Goal: Task Accomplishment & Management: Use online tool/utility

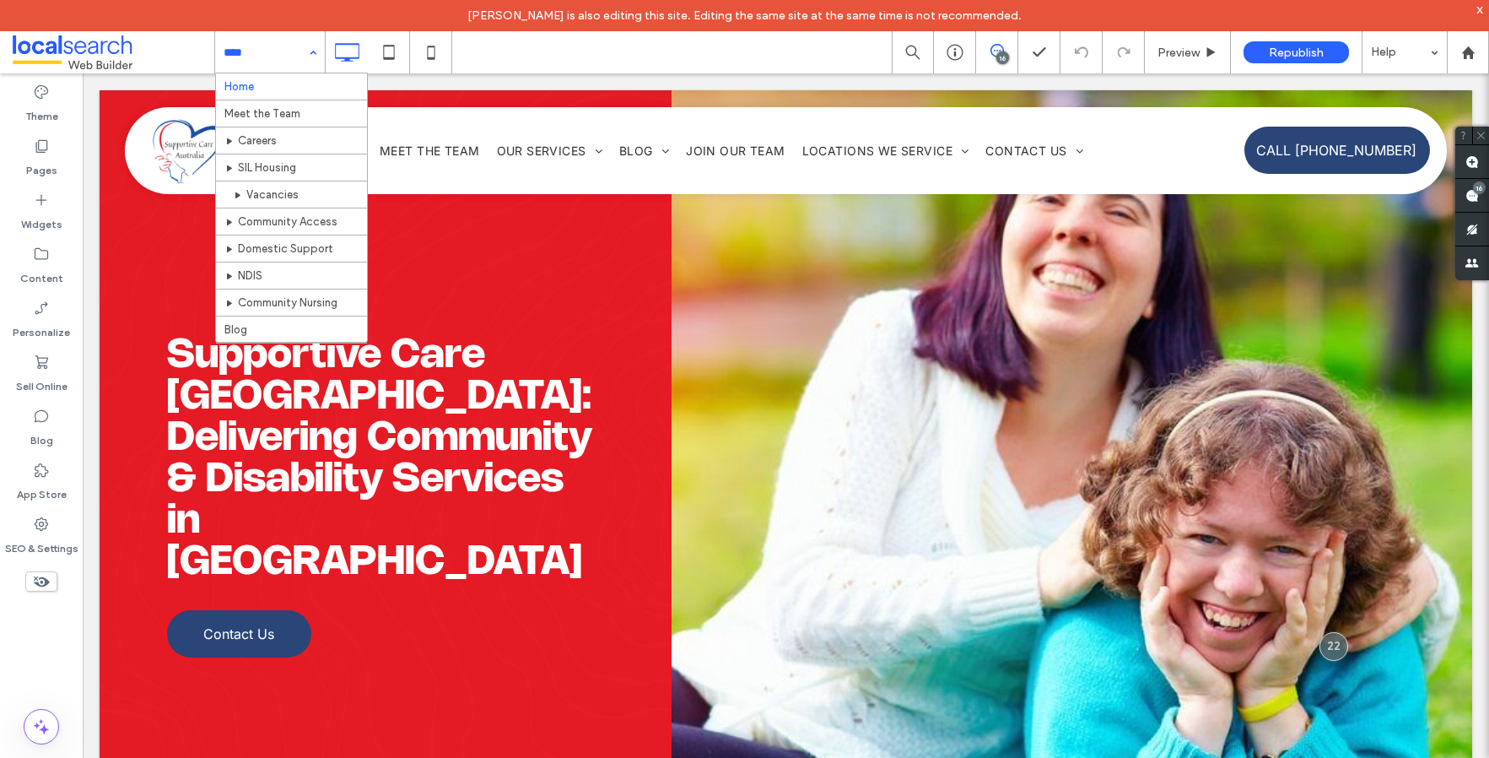
click at [290, 61] on input at bounding box center [266, 52] width 84 height 42
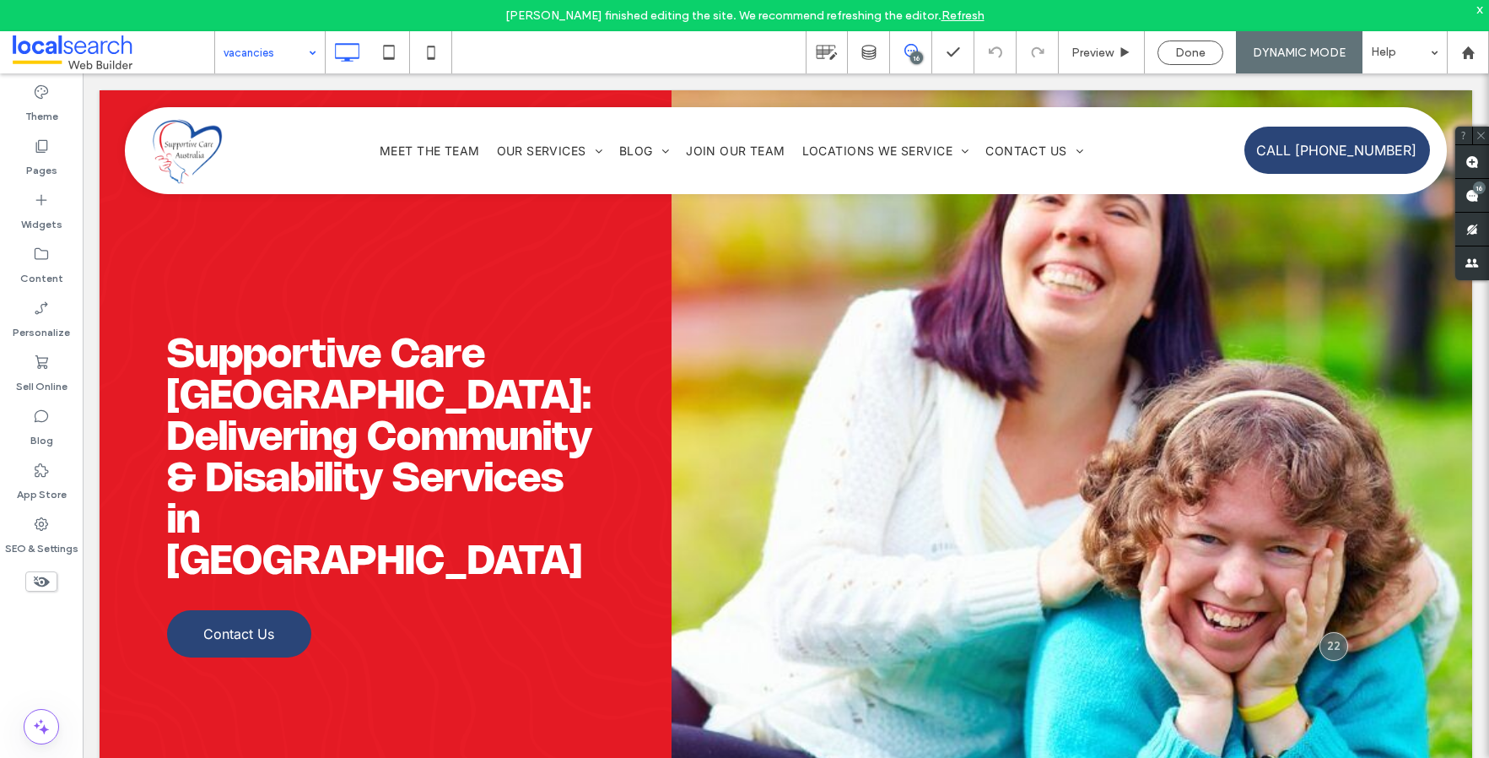
click at [301, 54] on div "vacancies" at bounding box center [270, 52] width 110 height 42
click at [1109, 49] on span "Preview" at bounding box center [1093, 53] width 42 height 14
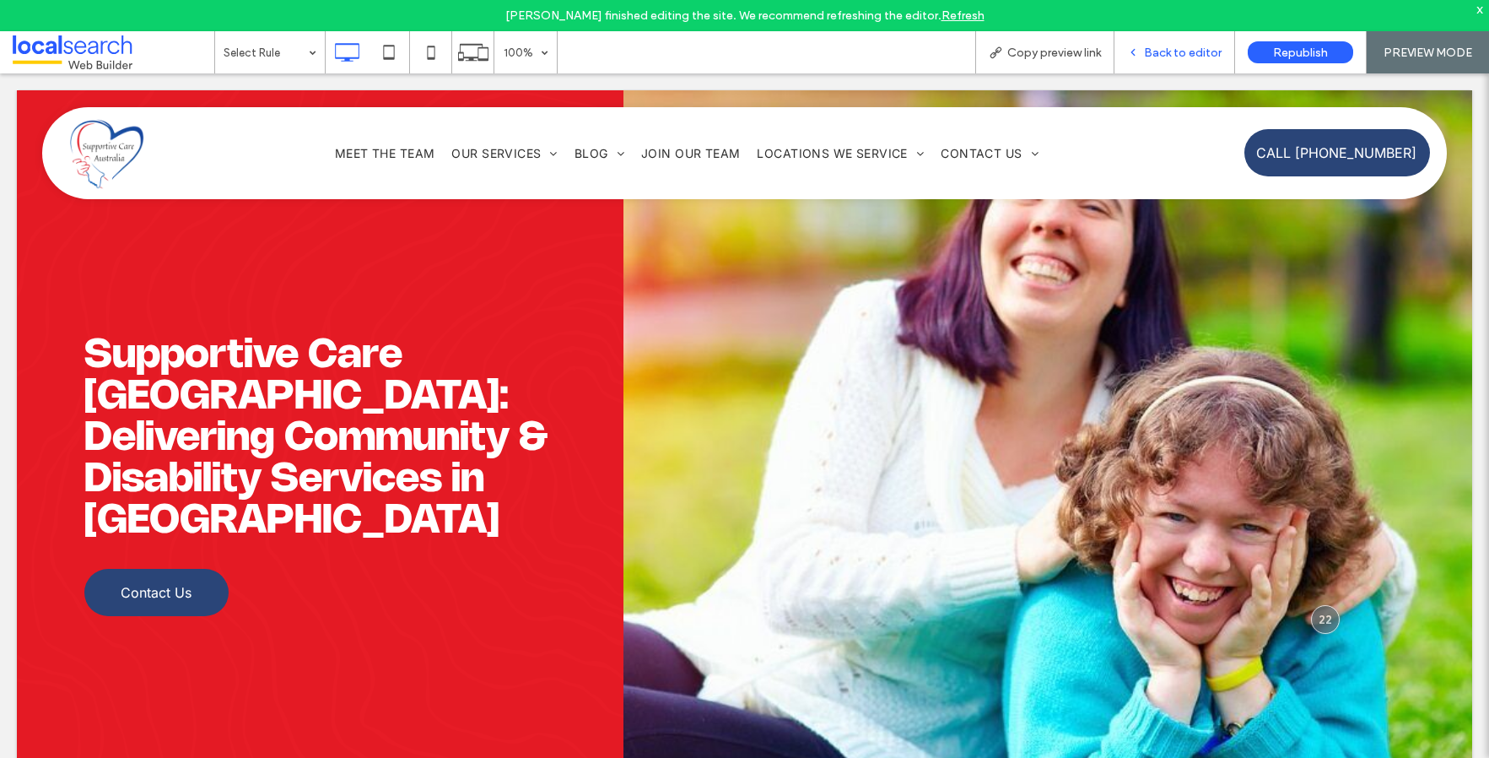
click at [1154, 57] on span "Back to editor" at bounding box center [1183, 53] width 78 height 14
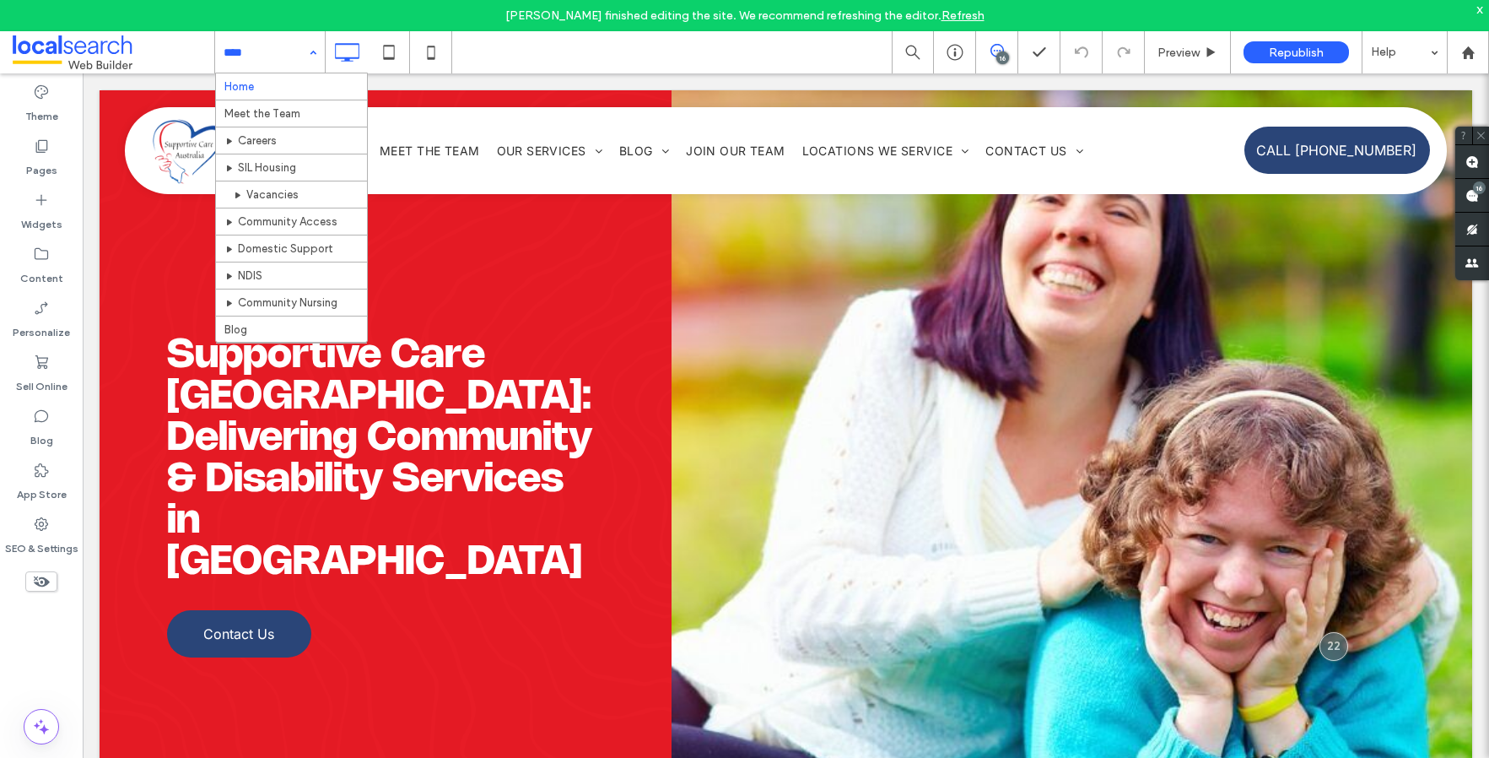
click at [306, 44] on div "Home Meet the Team Careers SIL Housing Vacancies Community Access Domestic Supp…" at bounding box center [270, 52] width 110 height 42
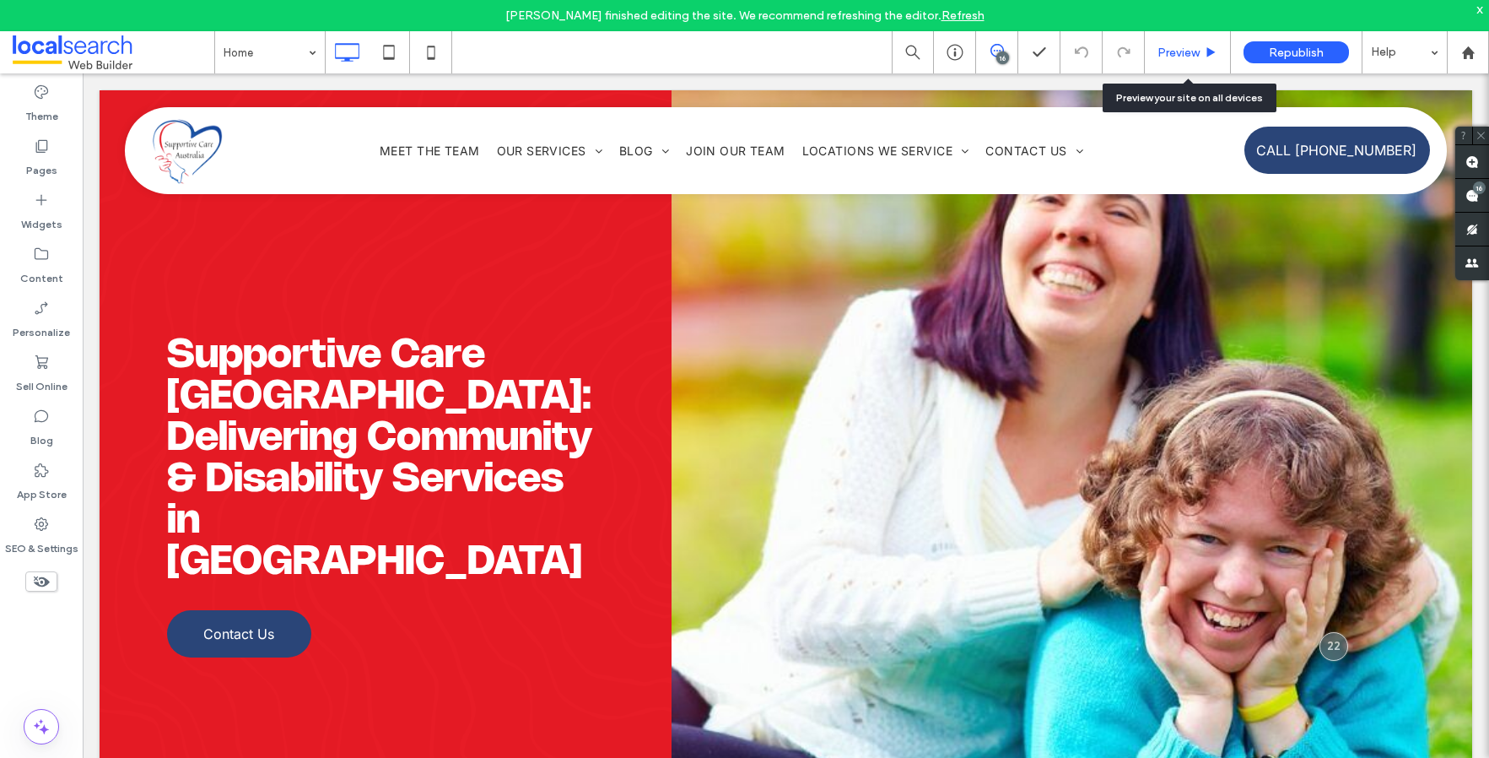
click at [1205, 44] on div "Preview" at bounding box center [1188, 52] width 86 height 42
click at [1180, 60] on div "Preview" at bounding box center [1188, 52] width 86 height 42
click at [1188, 46] on span "Preview" at bounding box center [1179, 53] width 42 height 14
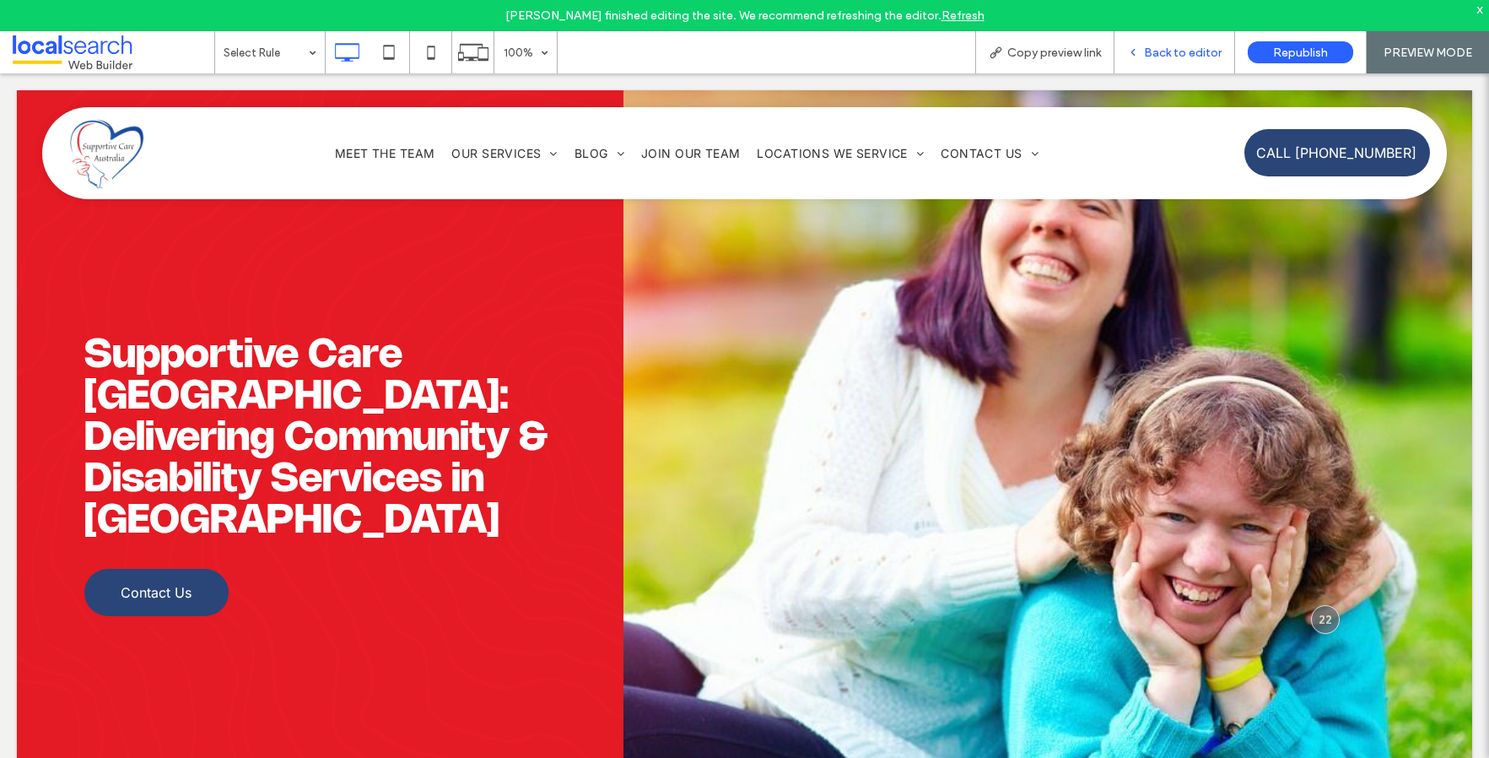
click at [1151, 44] on div "Back to editor" at bounding box center [1175, 52] width 121 height 42
click at [1157, 49] on span "Back to editor" at bounding box center [1183, 53] width 78 height 14
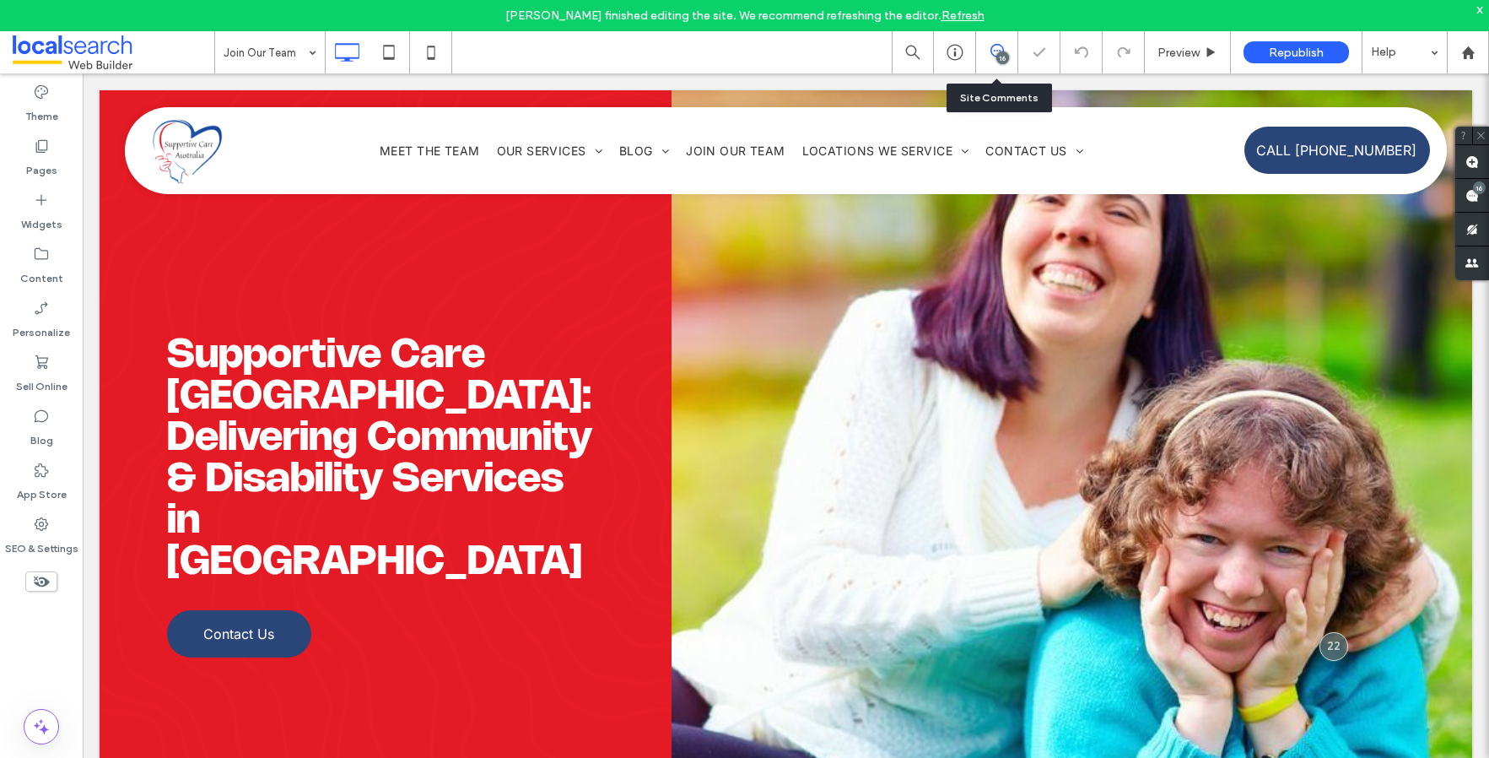
click at [997, 44] on use at bounding box center [997, 50] width 13 height 13
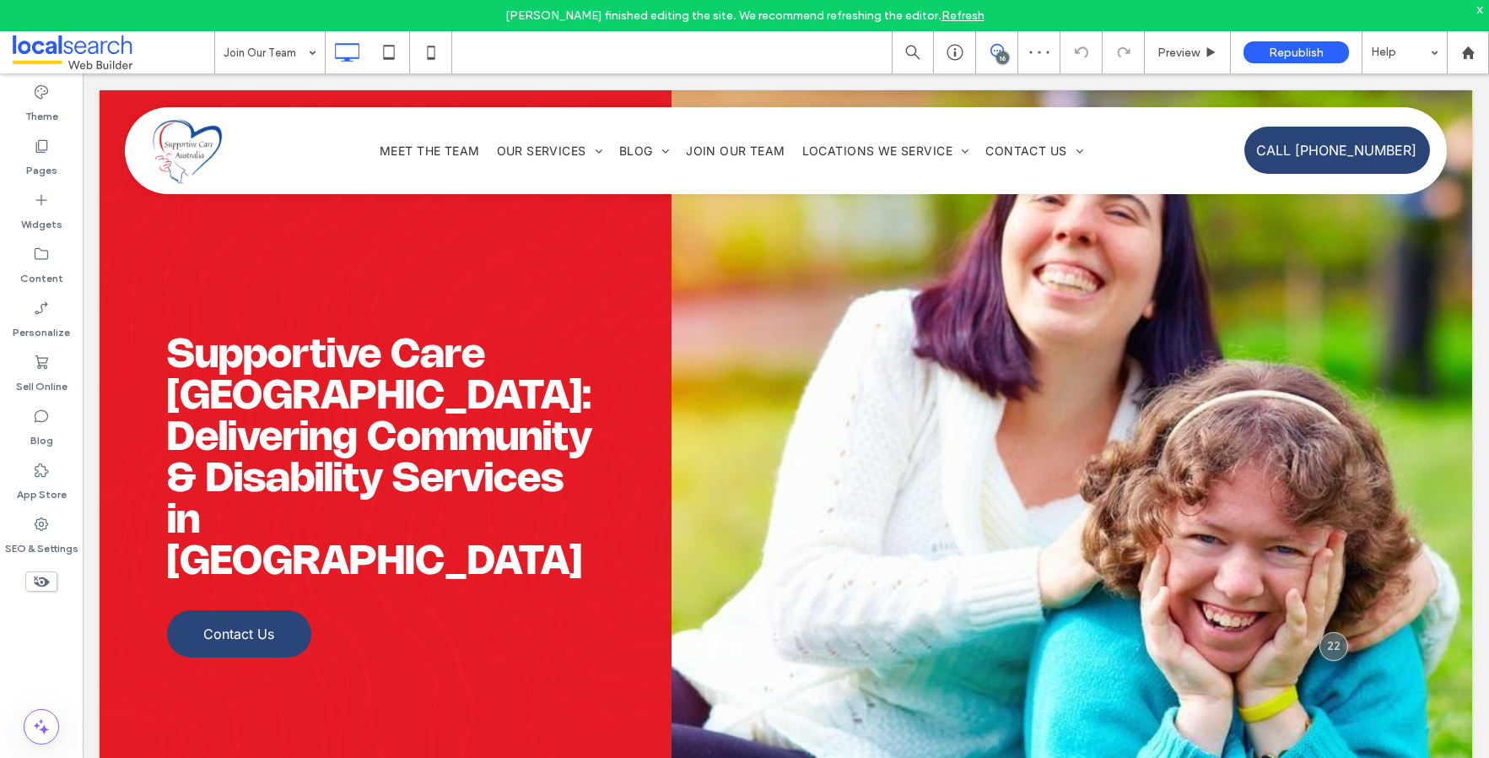
click at [998, 46] on icon at bounding box center [997, 50] width 13 height 13
click at [1478, 199] on use at bounding box center [1472, 195] width 13 height 13
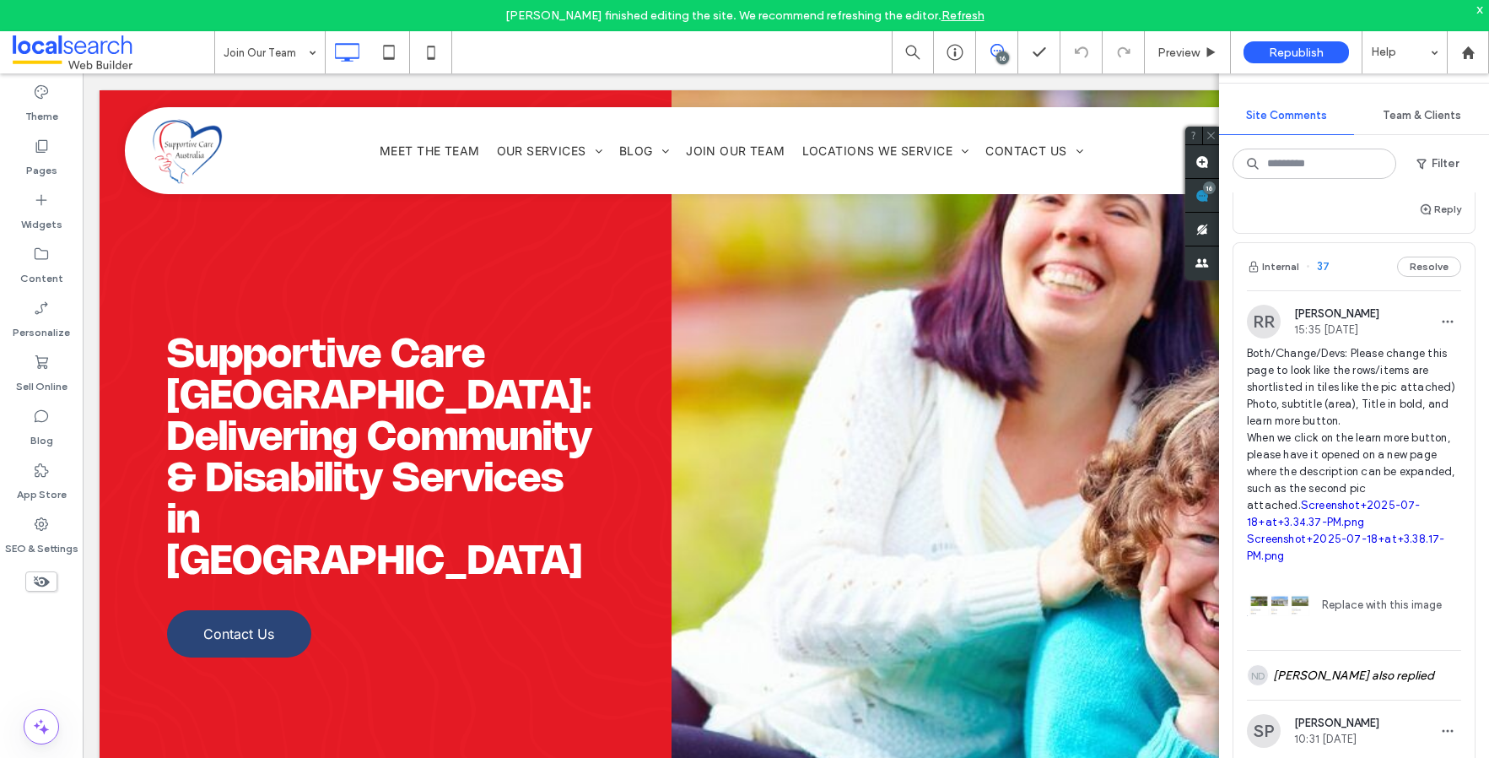
scroll to position [528, 0]
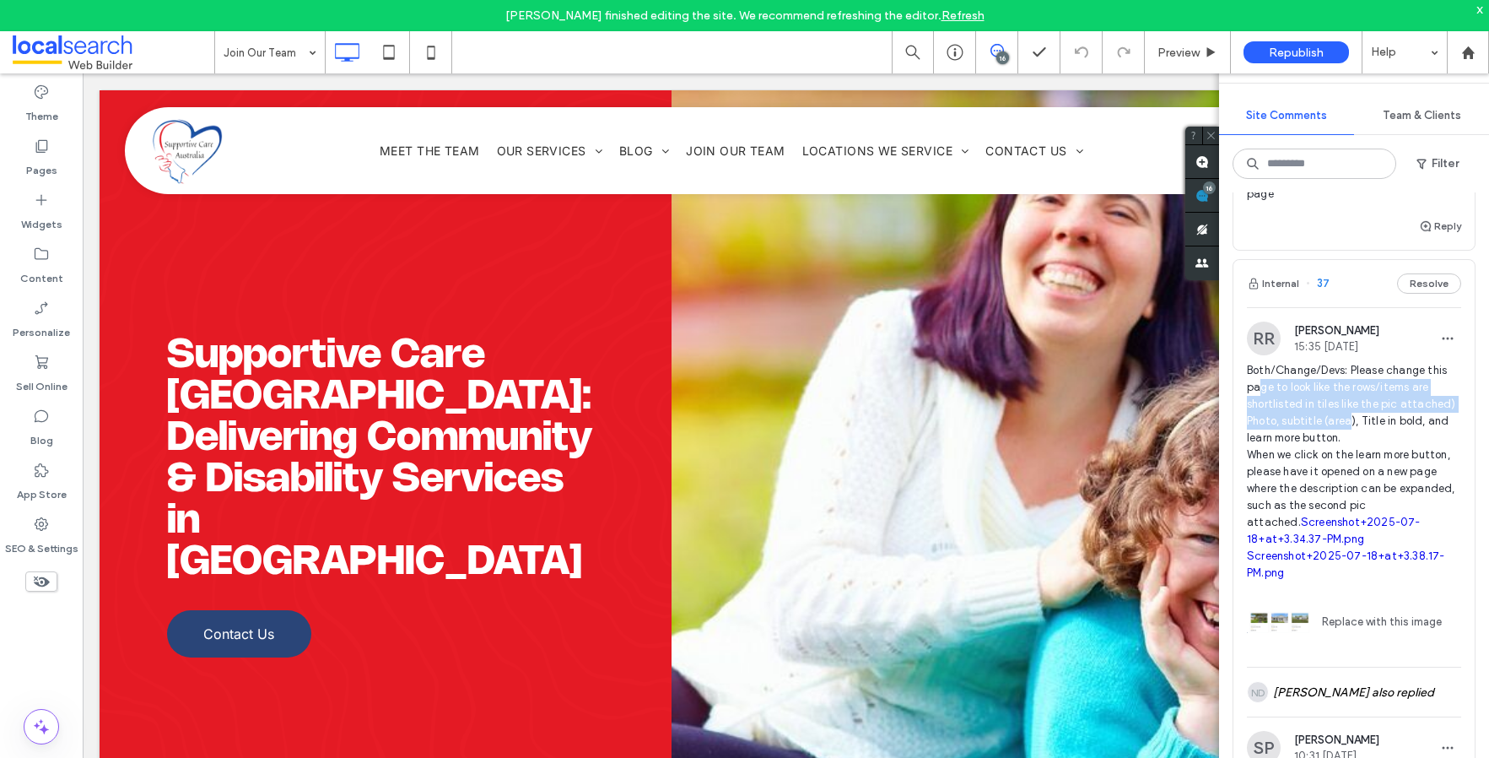
drag, startPoint x: 1342, startPoint y: 389, endPoint x: 1350, endPoint y: 419, distance: 31.5
click at [1350, 419] on span "Both/Change/Devs: Please change this page to look like the rows/items are short…" at bounding box center [1354, 471] width 214 height 219
drag, startPoint x: 1350, startPoint y: 419, endPoint x: 1351, endPoint y: 453, distance: 33.8
click at [1350, 420] on span "Both/Change/Devs: Please change this page to look like the rows/items are short…" at bounding box center [1354, 471] width 214 height 219
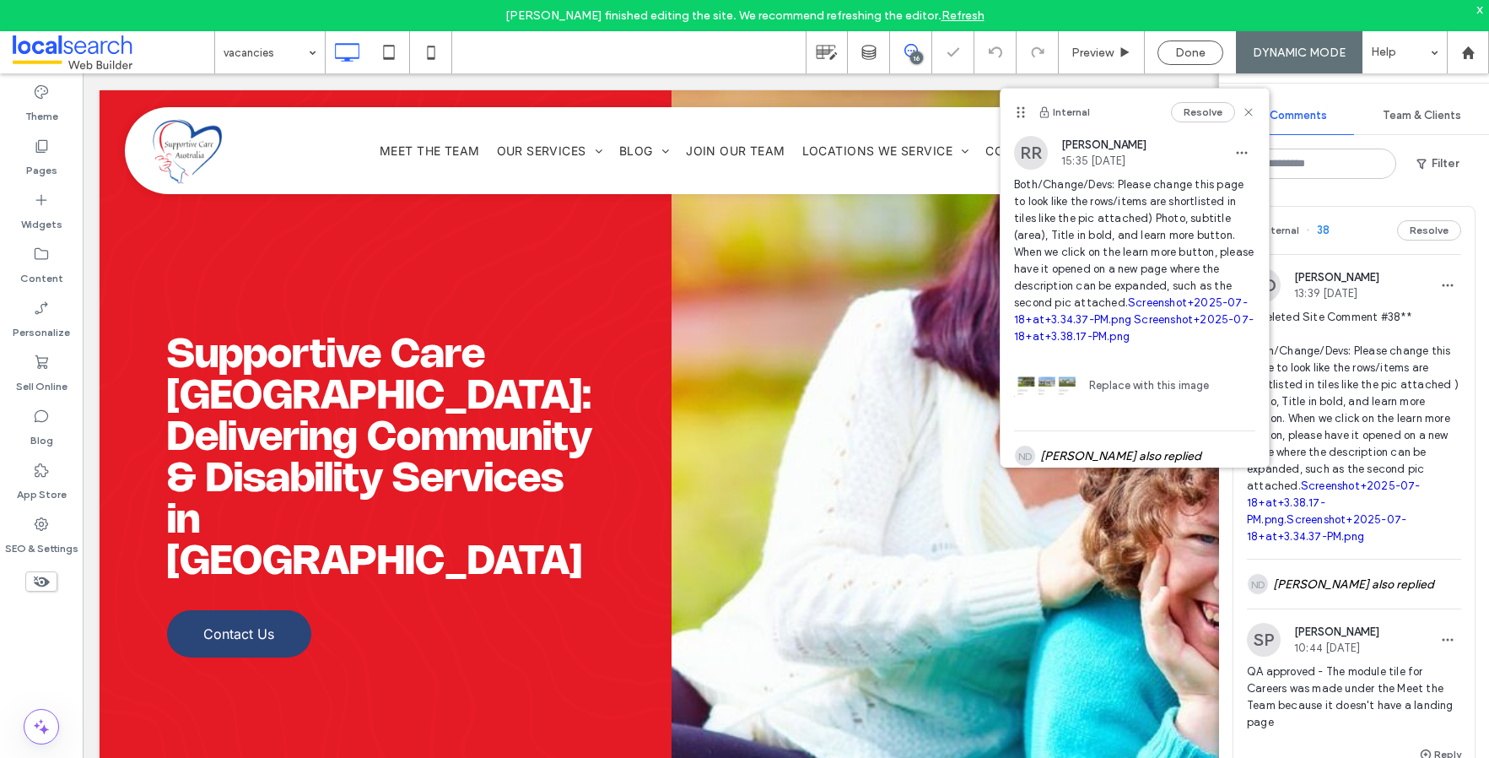
click at [1219, 186] on span at bounding box center [1202, 195] width 34 height 33
click at [1242, 108] on icon at bounding box center [1248, 111] width 13 height 13
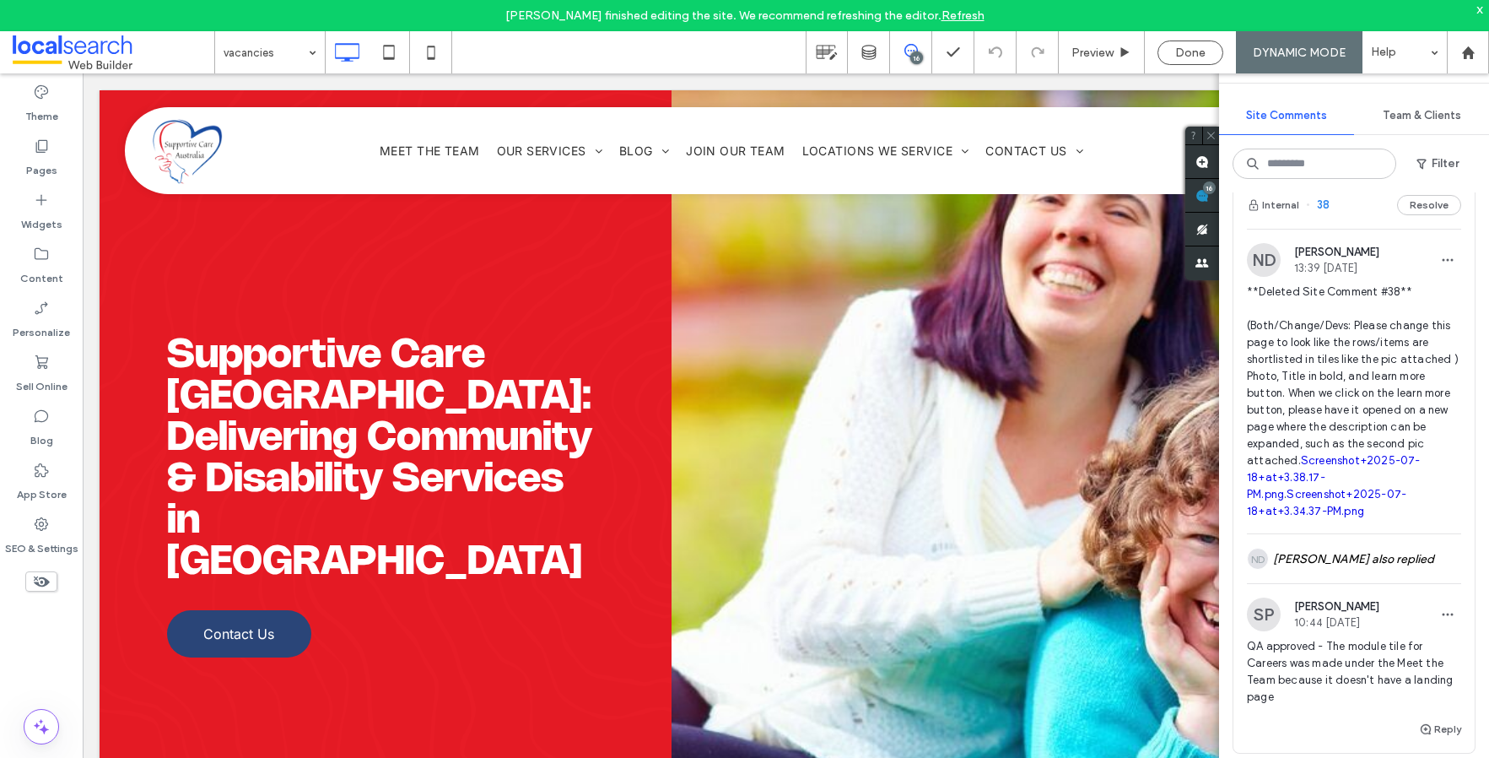
scroll to position [117, 0]
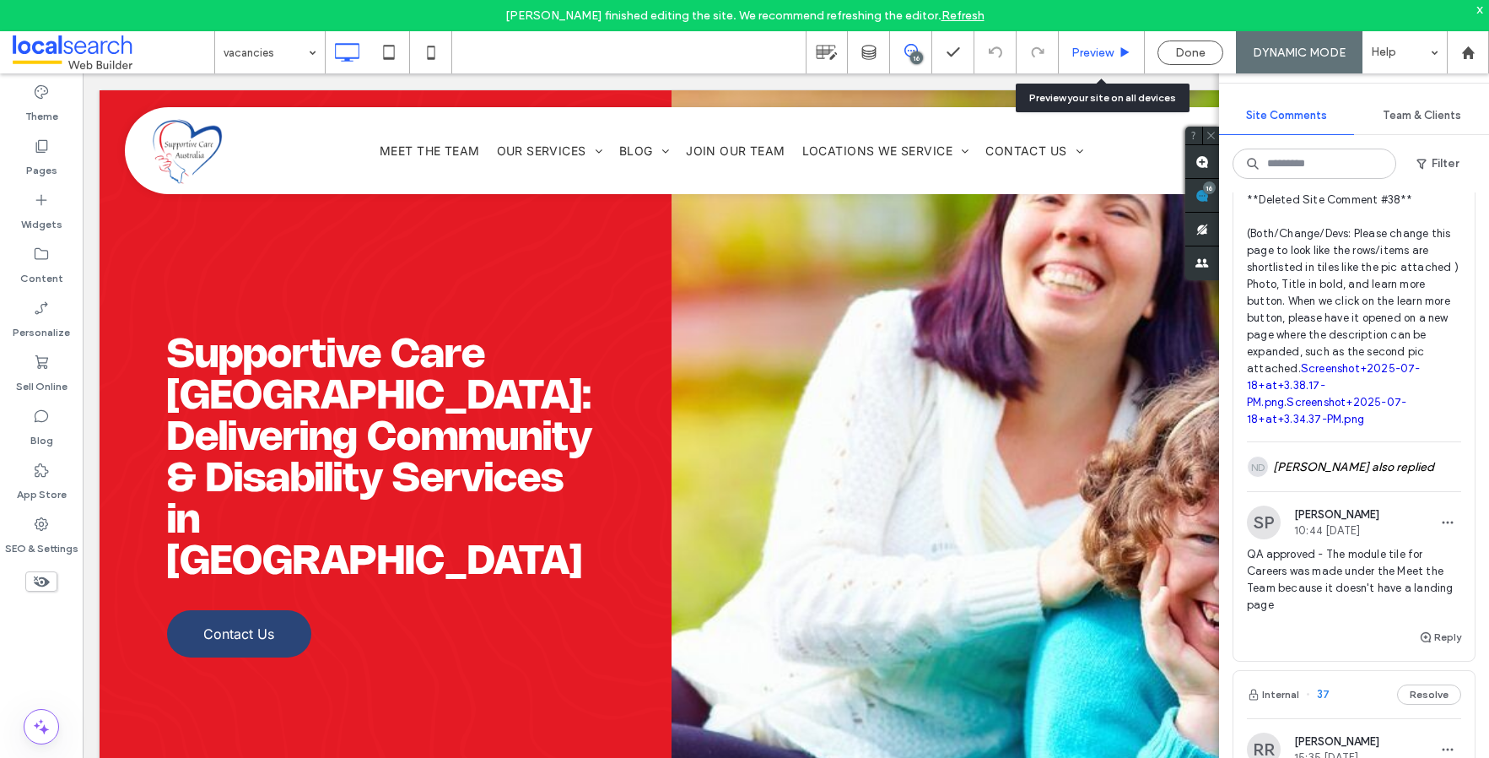
click at [1103, 56] on span "Preview" at bounding box center [1093, 53] width 42 height 14
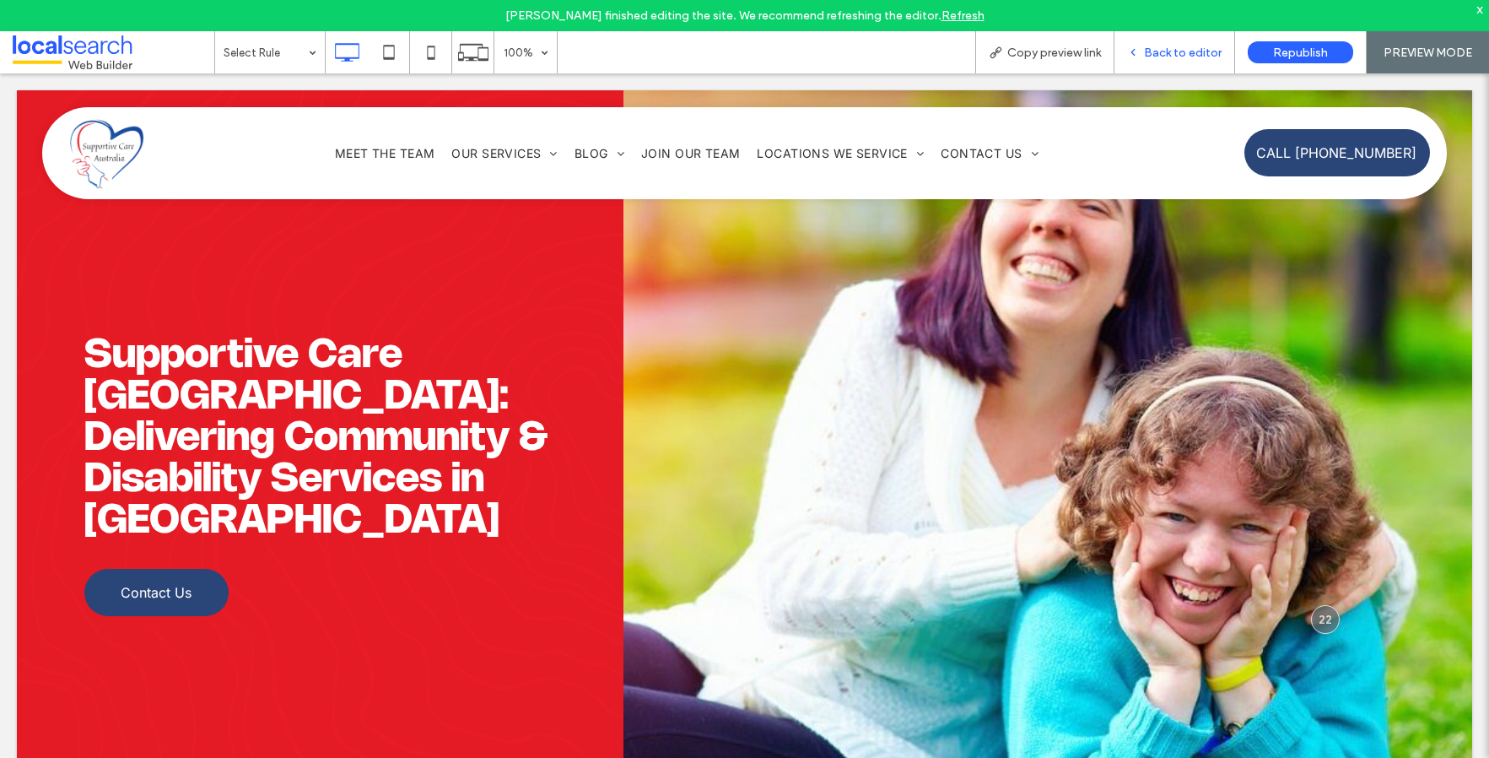
click at [1155, 46] on span "Back to editor" at bounding box center [1183, 53] width 78 height 14
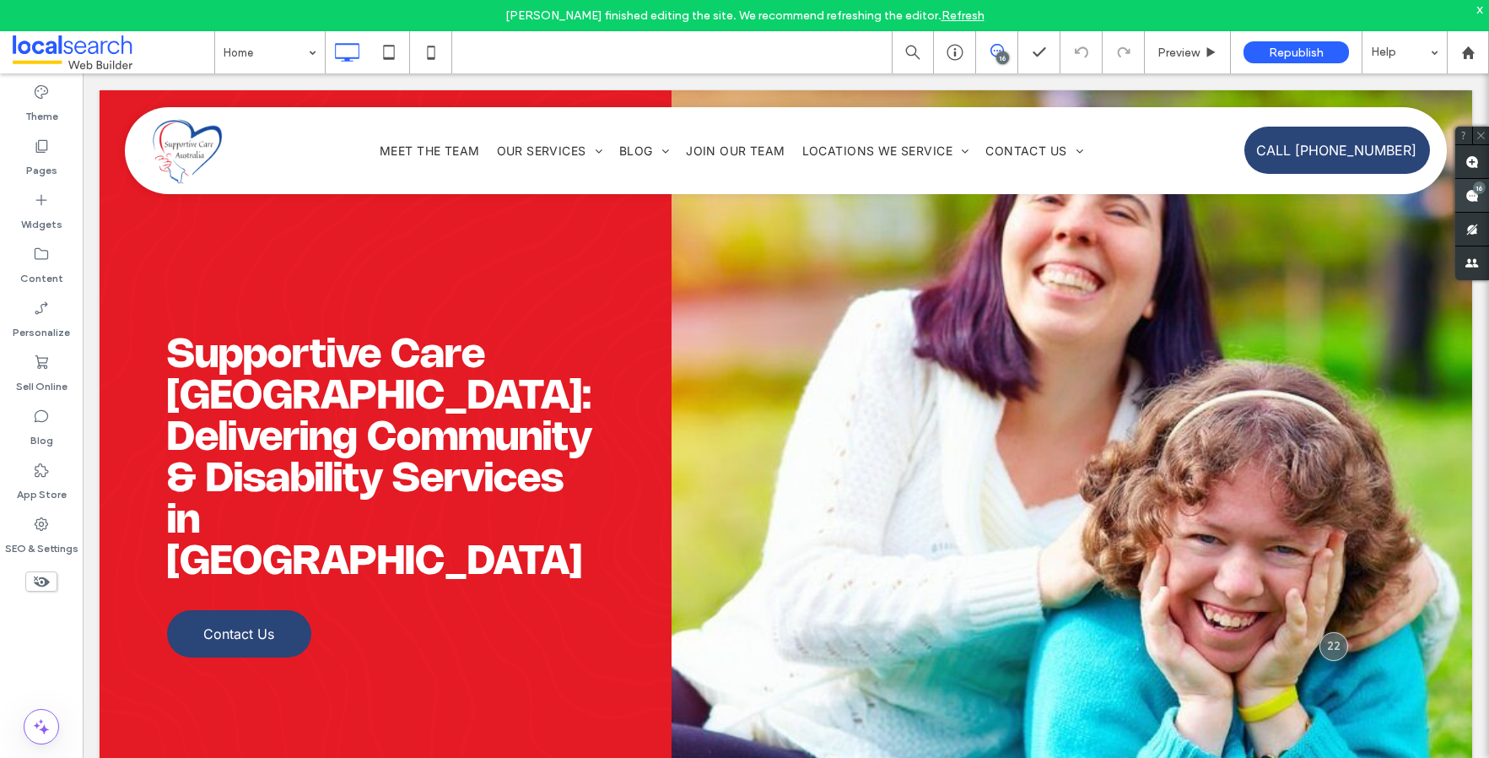
click at [1469, 193] on use at bounding box center [1472, 195] width 13 height 13
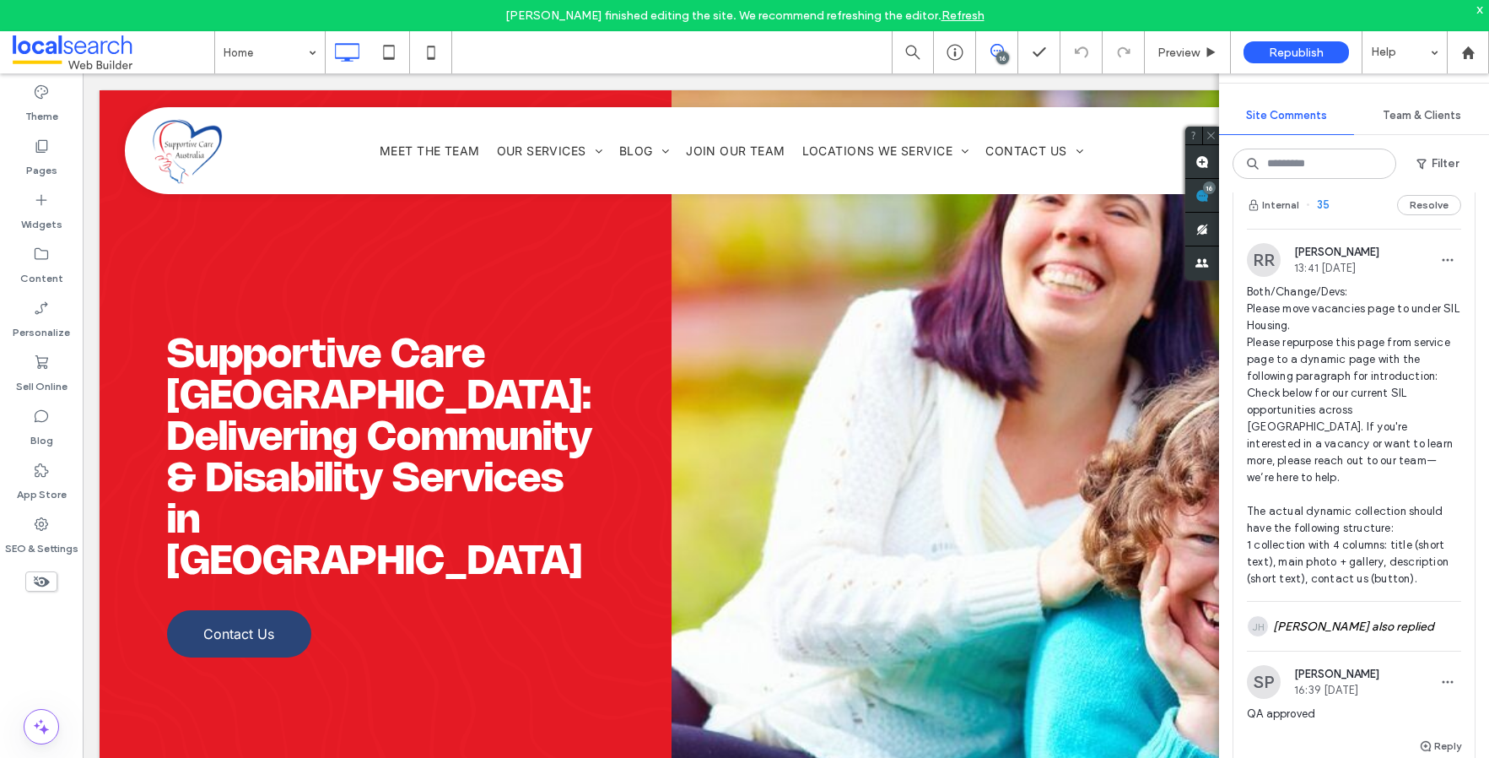
scroll to position [1191, 0]
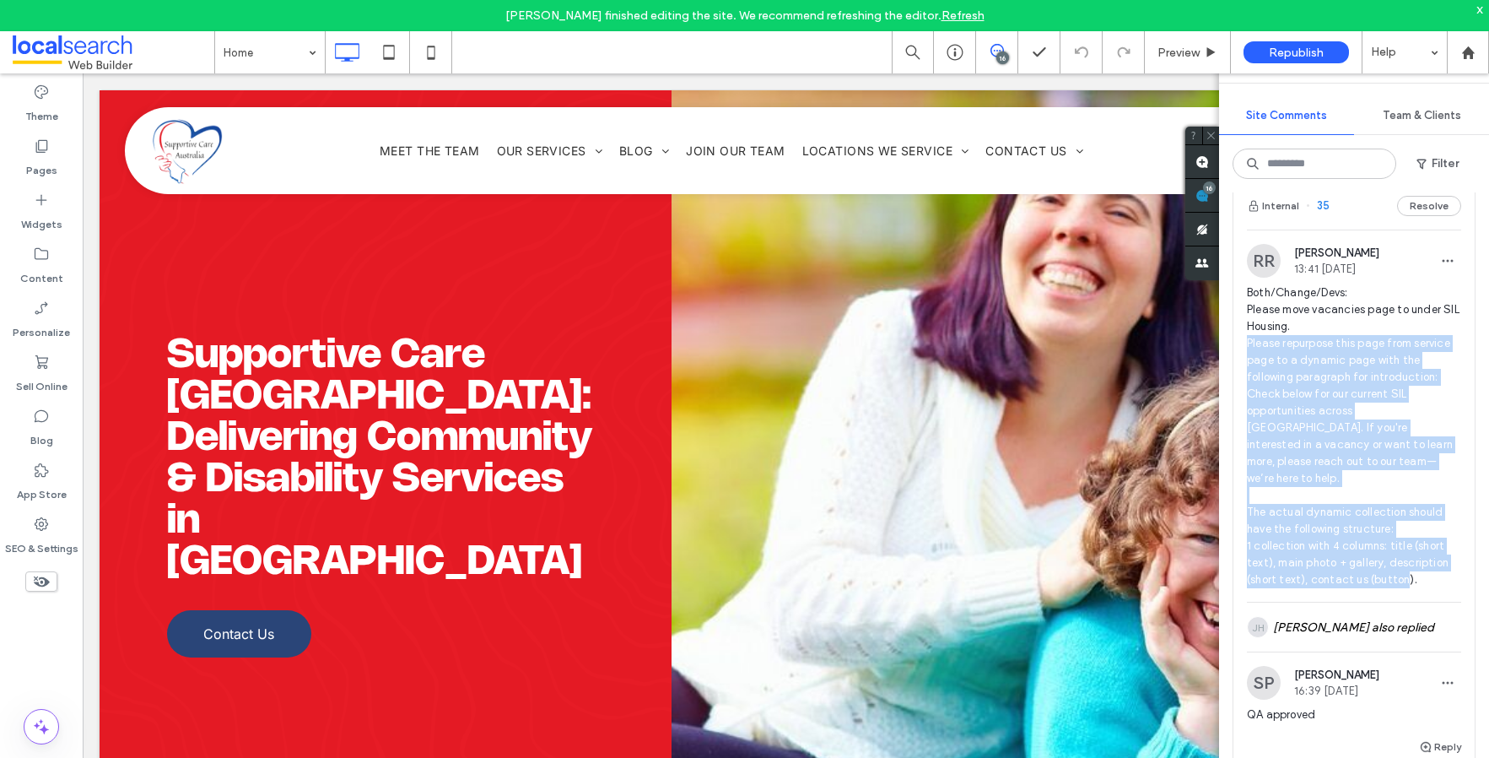
drag, startPoint x: 1414, startPoint y: 584, endPoint x: 1249, endPoint y: 340, distance: 294.6
click at [1249, 340] on span "Both/Change/Devs: Please move vacancies page to under SIL Housing. Please repur…" at bounding box center [1354, 436] width 214 height 304
copy span "Please repurpose this page from service page to a dynamic page with the followi…"
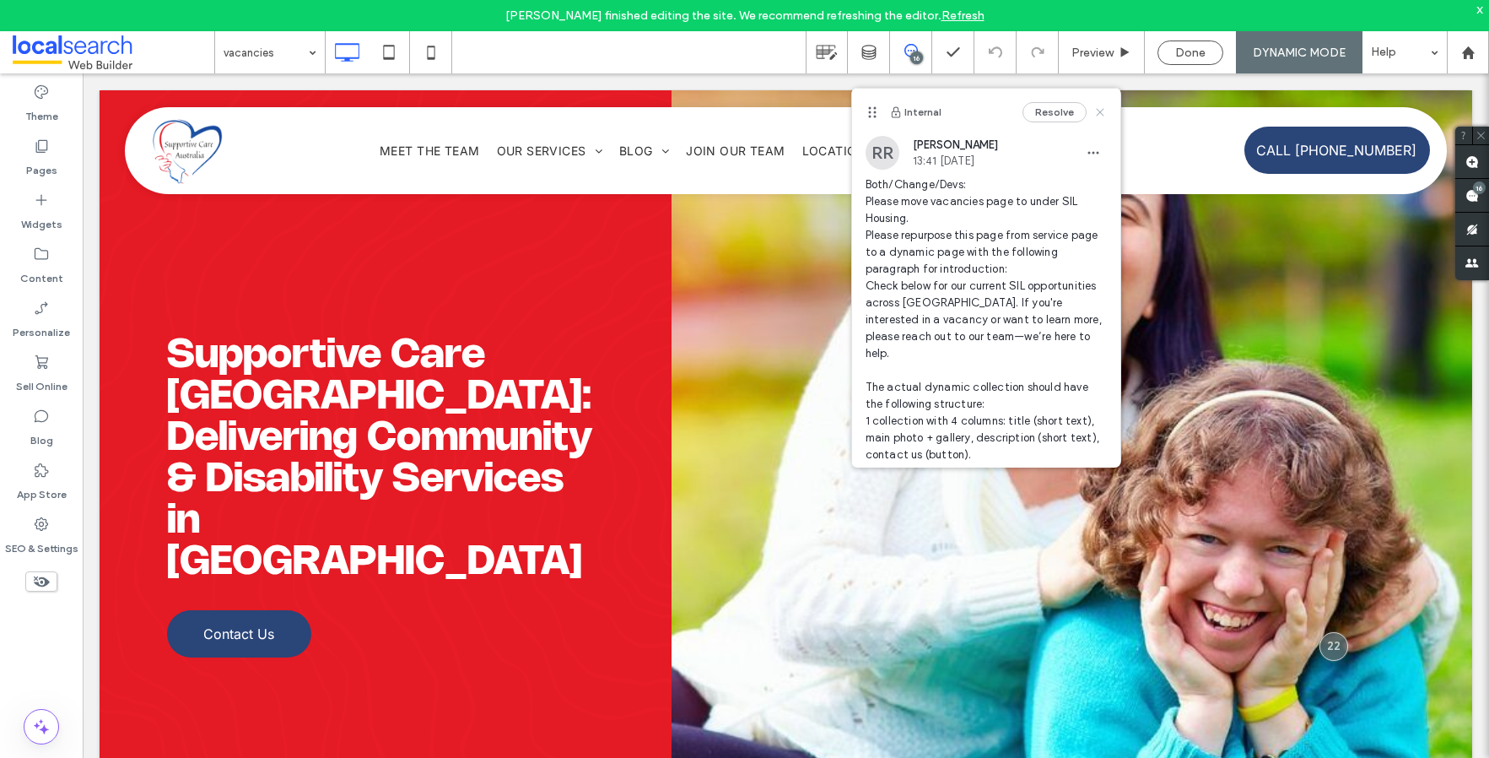
click at [1093, 113] on icon at bounding box center [1099, 111] width 13 height 13
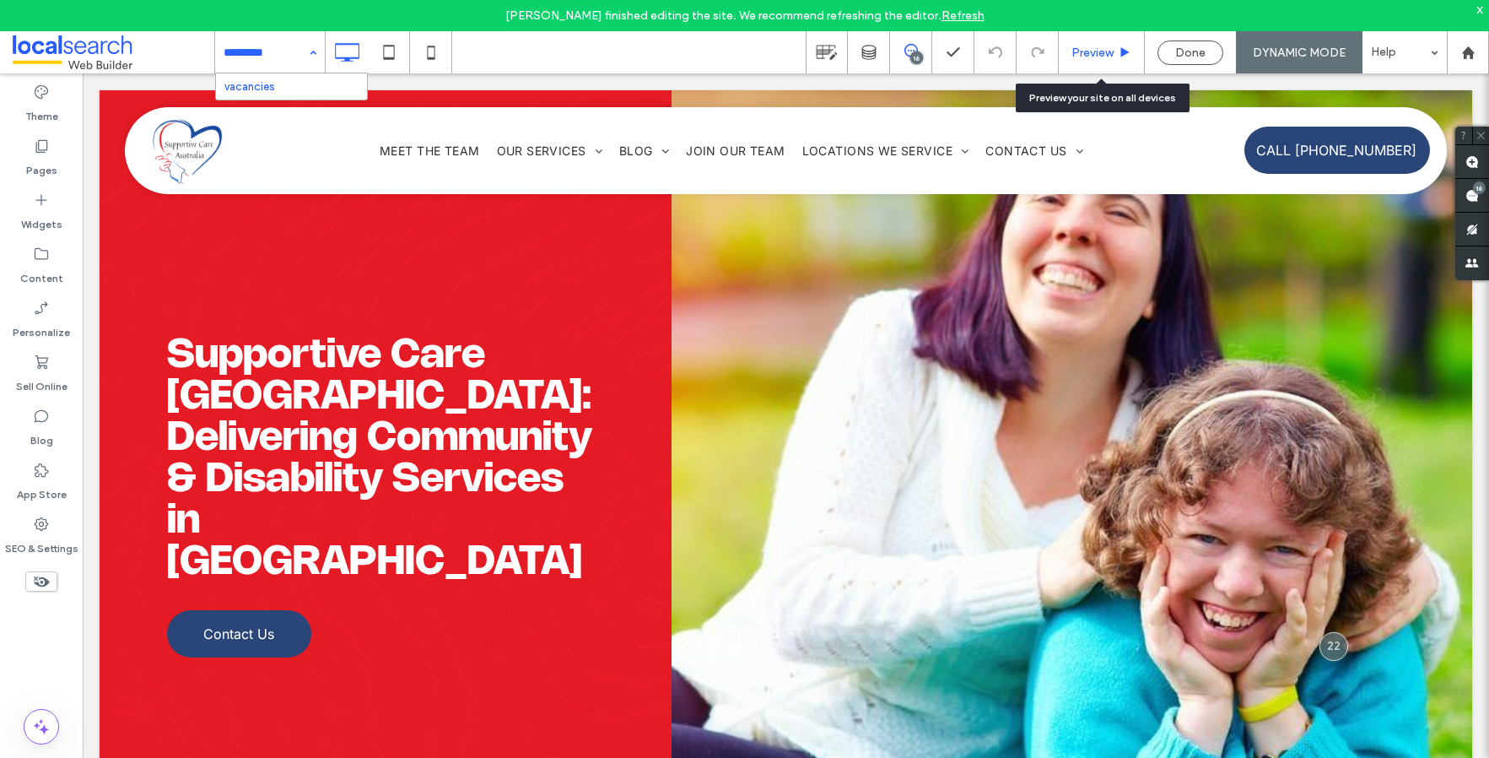
click at [1116, 55] on div "Preview" at bounding box center [1101, 53] width 85 height 14
